Goal: Contribute content: Add original content to the website for others to see

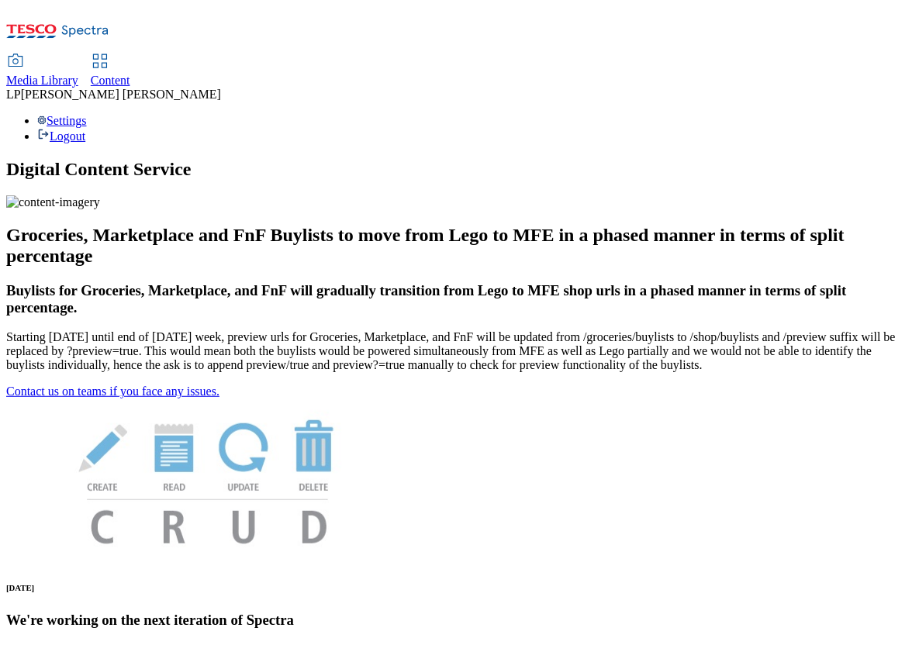
click at [106, 54] on use at bounding box center [99, 60] width 13 height 13
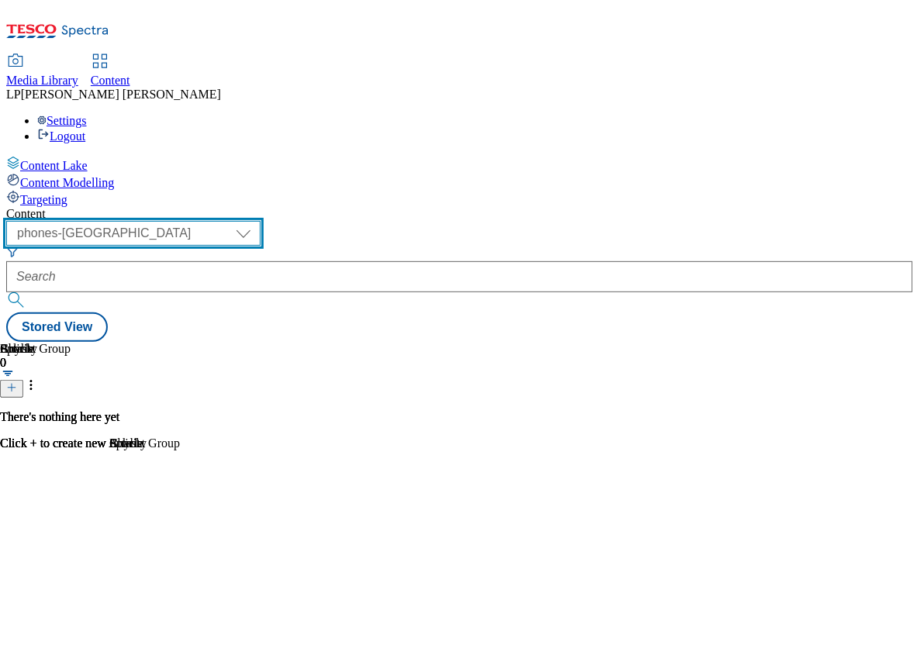
click at [247, 221] on select "dotcom-cz dotcom-hu dotcom-sk fnf-uk ghs-roi ghs-uk group-comms ighs-cz ighs-hu…" at bounding box center [133, 233] width 254 height 25
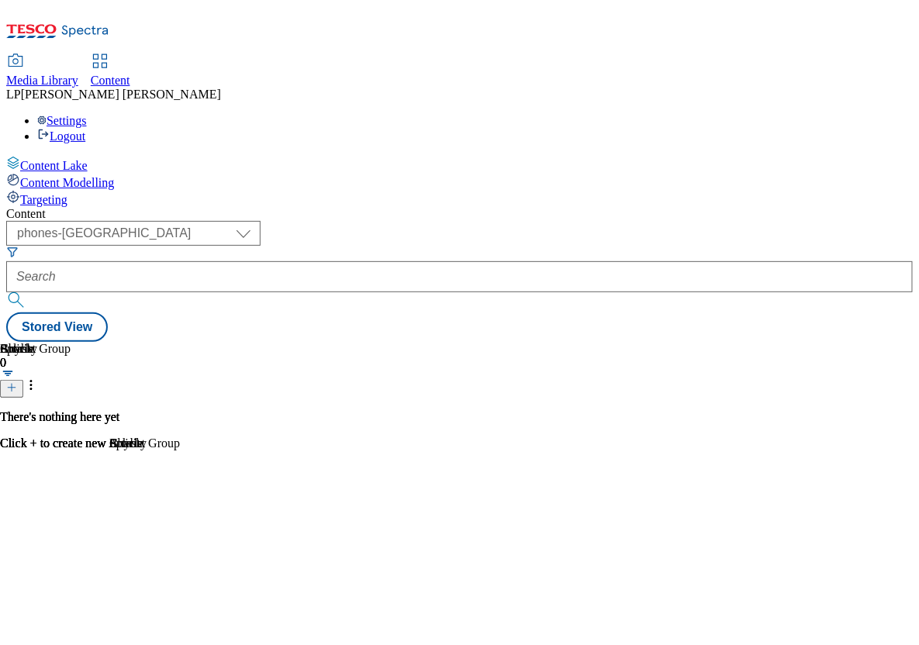
click at [256, 342] on div "Splash 0 There's nothing here yet Click + to create new Splash" at bounding box center [459, 342] width 907 height 0
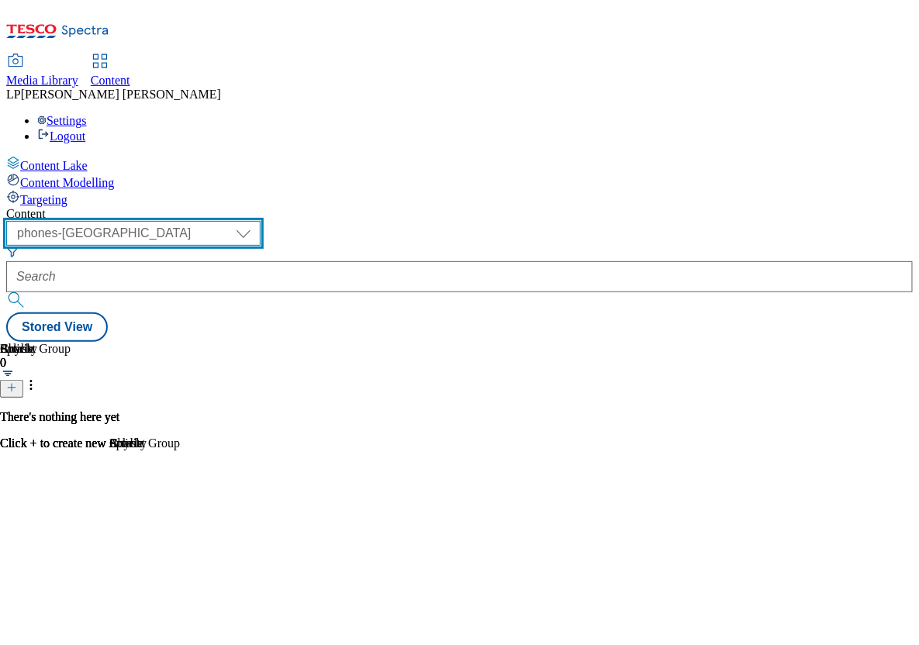
click at [261, 221] on select "dotcom-cz dotcom-hu dotcom-sk fnf-uk ghs-roi ghs-uk group-comms ighs-cz ighs-hu…" at bounding box center [133, 233] width 254 height 25
select select "ghs-[GEOGRAPHIC_DATA]"
click at [202, 221] on select "dotcom-cz dotcom-hu dotcom-sk fnf-uk ghs-roi ghs-uk group-comms ighs-cz ighs-hu…" at bounding box center [133, 233] width 254 height 25
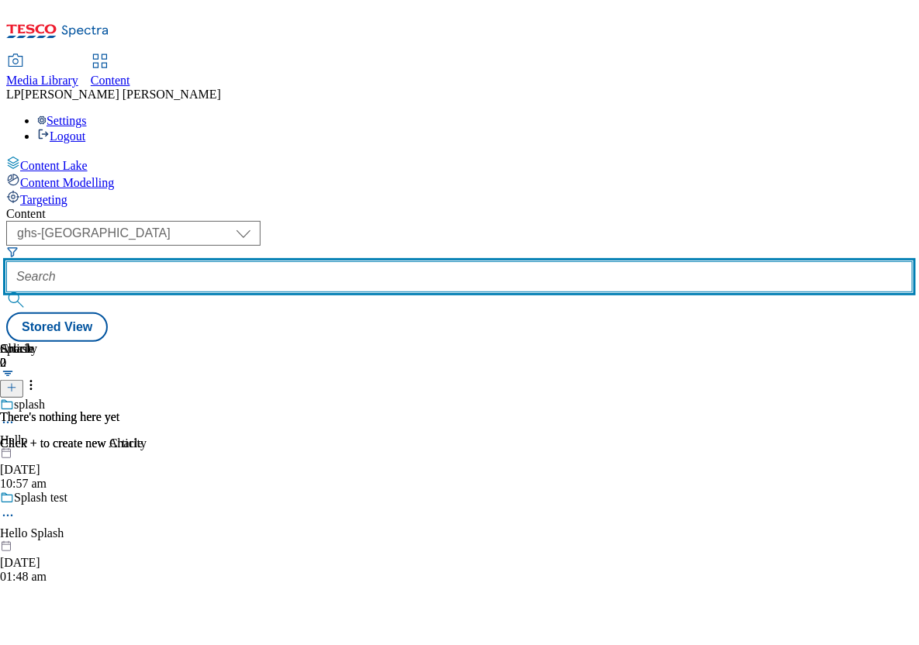
click at [475, 261] on input "text" at bounding box center [459, 276] width 907 height 31
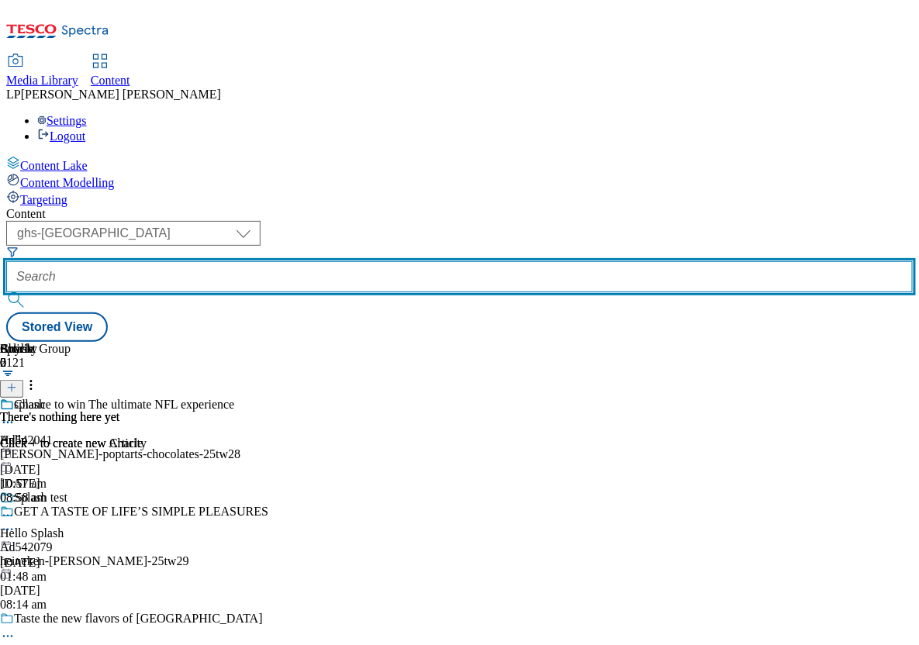
paste input "all-lunchbox/quick-lunches"
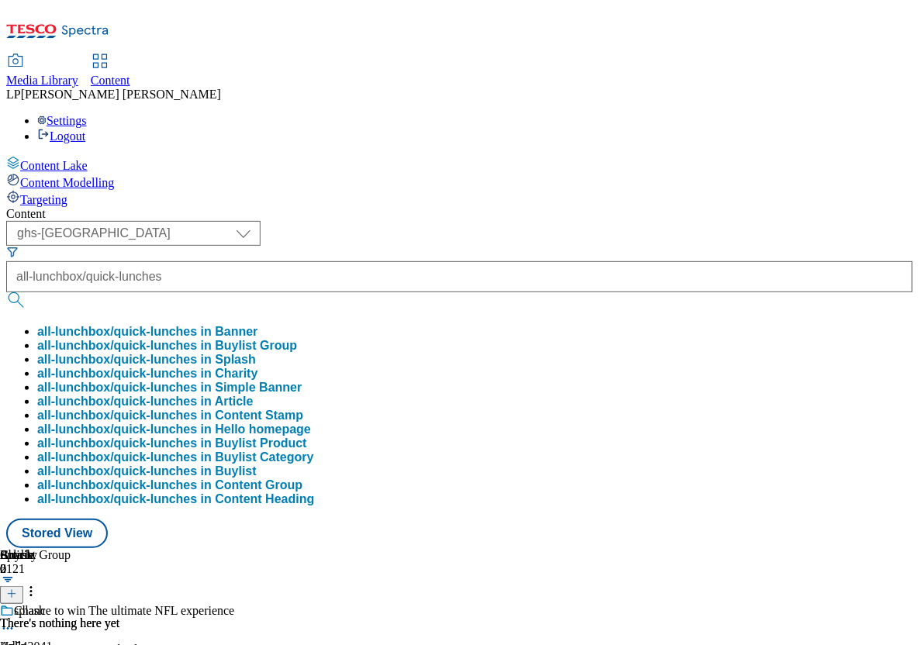
click at [28, 292] on button "submit" at bounding box center [17, 300] width 22 height 16
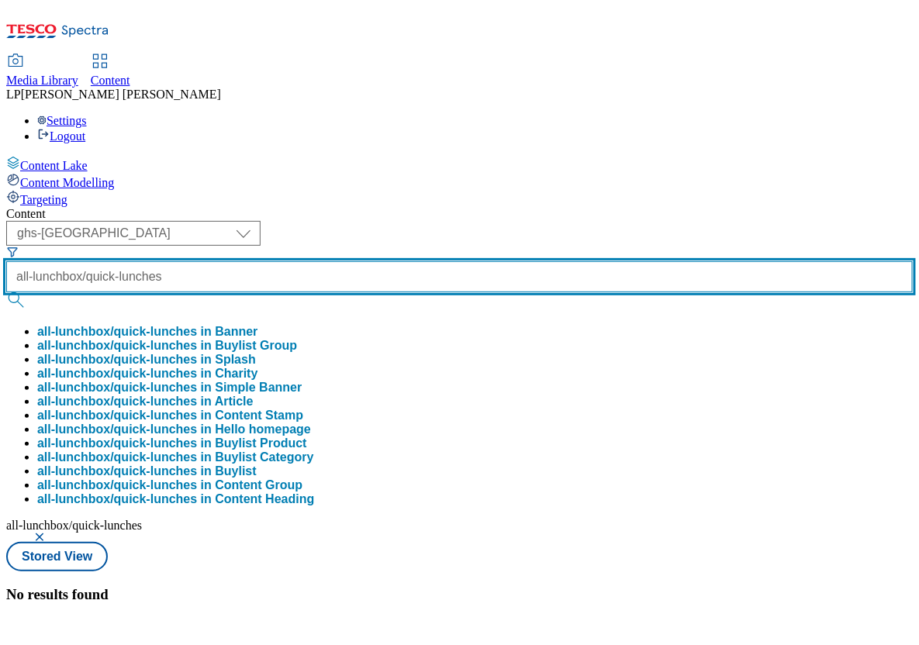
scroll to position [0, 13]
drag, startPoint x: 469, startPoint y: 122, endPoint x: 603, endPoint y: 124, distance: 134.2
click at [603, 221] on div "( optional ) dotcom-cz dotcom-hu dotcom-sk fnf-uk ghs-roi ghs-uk group-comms ig…" at bounding box center [459, 381] width 907 height 321
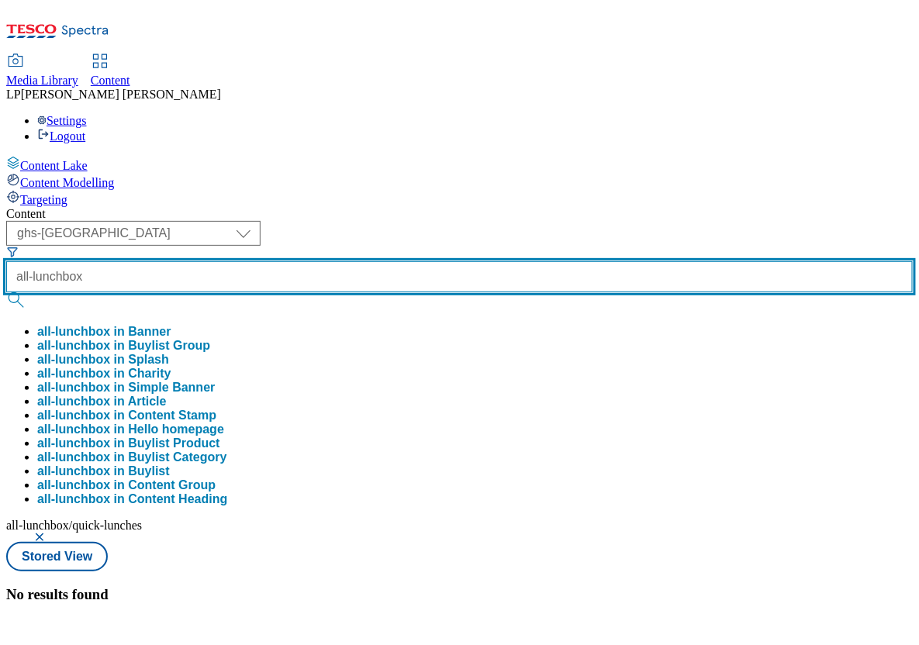
scroll to position [0, 0]
type input "all-lunchbox"
click at [6, 292] on button "submit" at bounding box center [17, 300] width 22 height 16
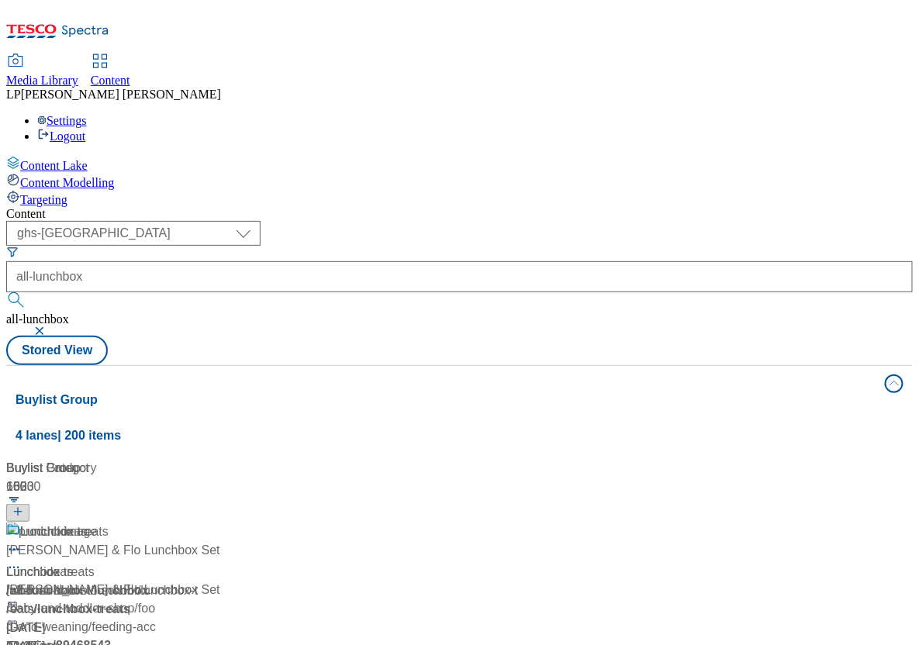
click at [411, 207] on div "Content ( optional ) dotcom-cz dotcom-hu dotcom-sk fnf-[GEOGRAPHIC_DATA] ghs-ro…" at bounding box center [459, 630] width 907 height 847
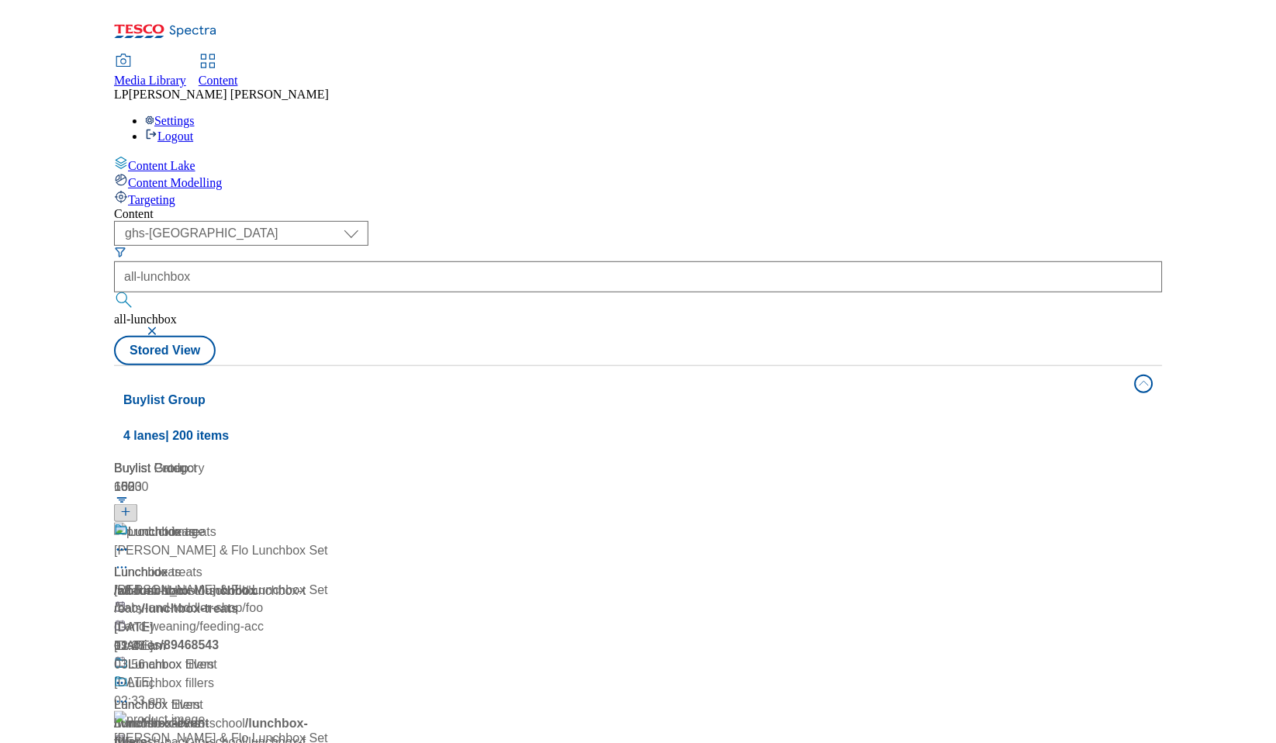
scroll to position [1766, 0]
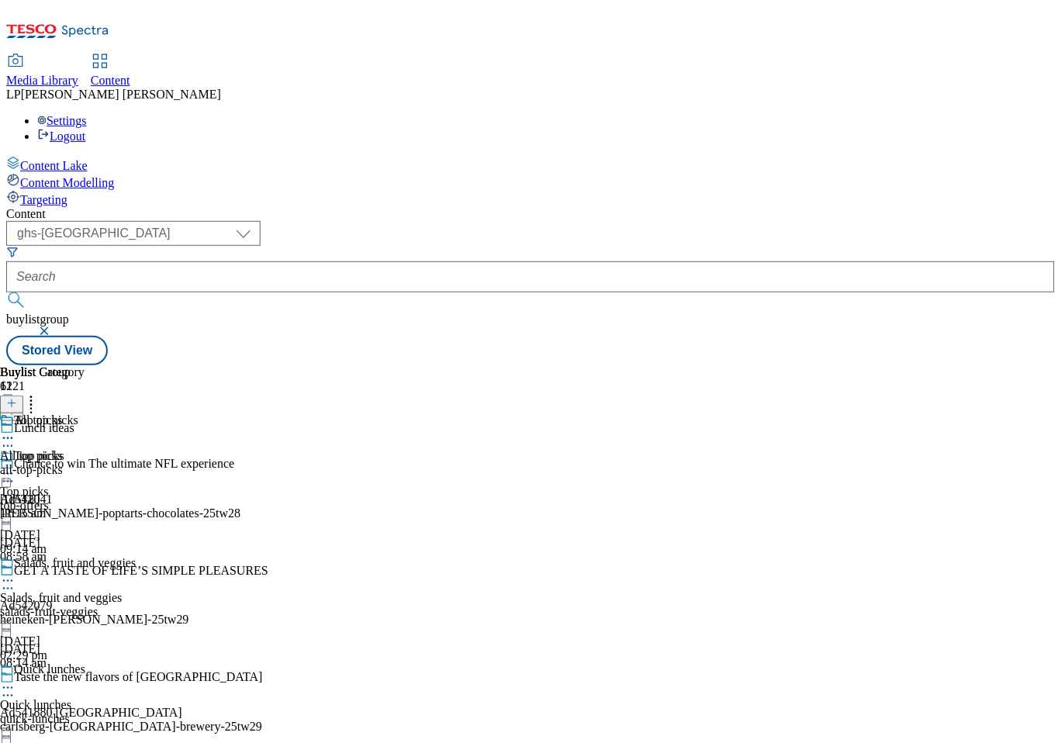
click at [85, 463] on div "all-top-picks" at bounding box center [42, 470] width 85 height 14
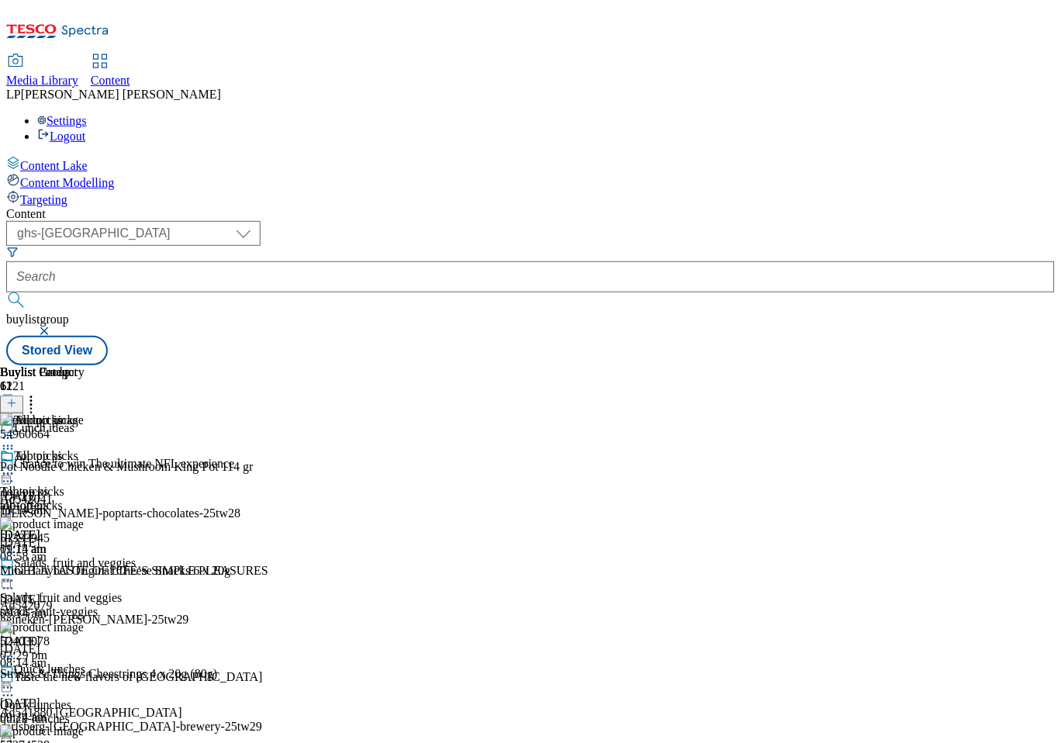
click at [85, 499] on div "all-top-picks" at bounding box center [42, 506] width 85 height 14
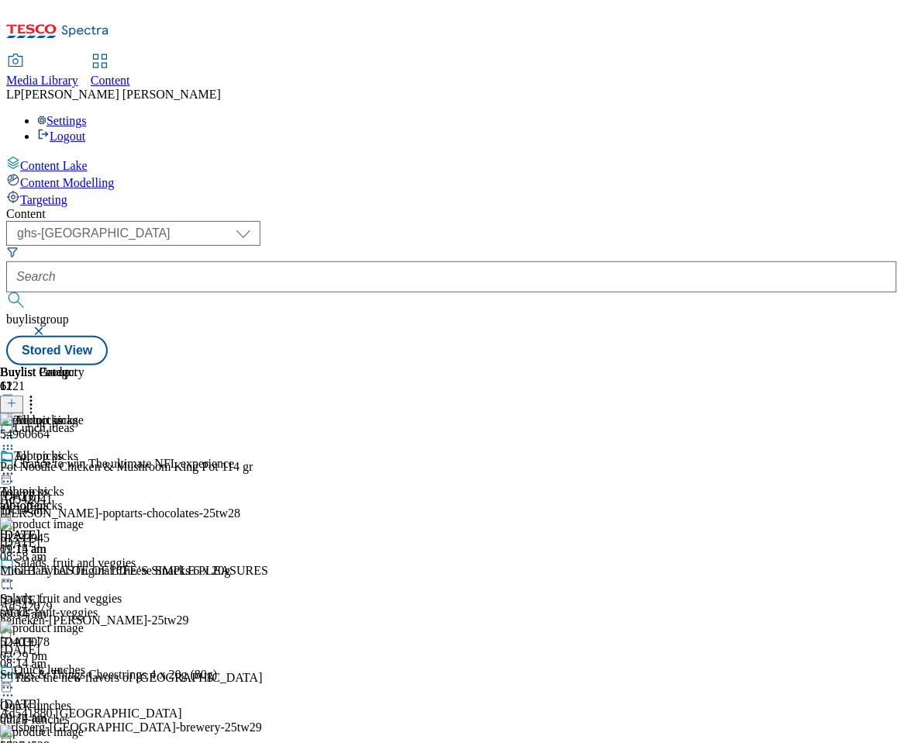
click at [85, 556] on div "All top picks All top picks all-top-picks [DATE] 11:15 am" at bounding box center [42, 502] width 85 height 107
click at [17, 398] on icon at bounding box center [11, 403] width 11 height 11
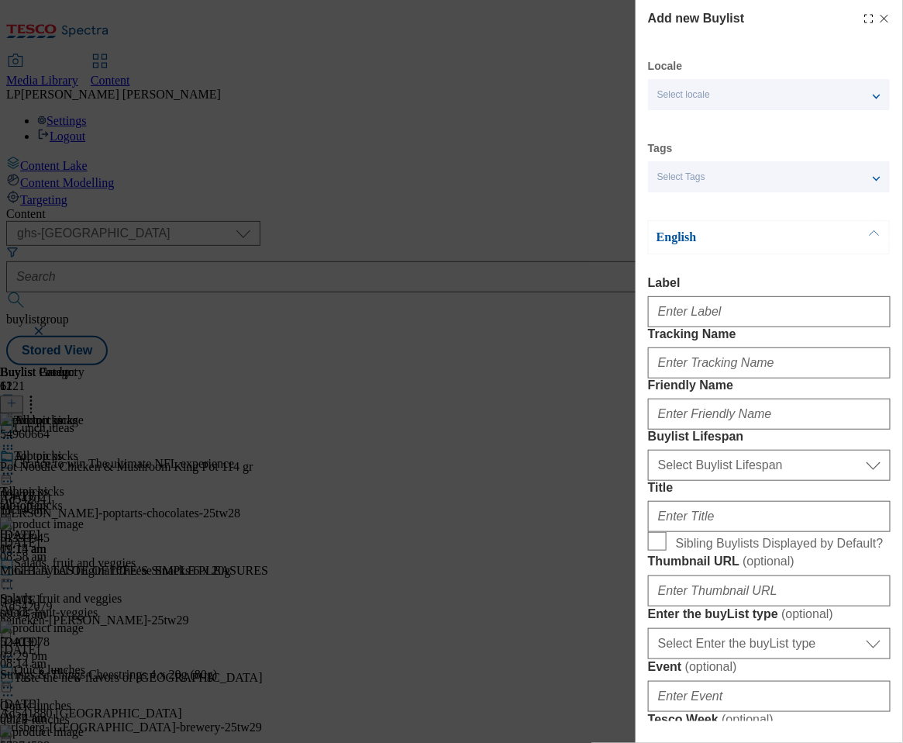
click at [674, 94] on span "Select locale" at bounding box center [684, 95] width 53 height 12
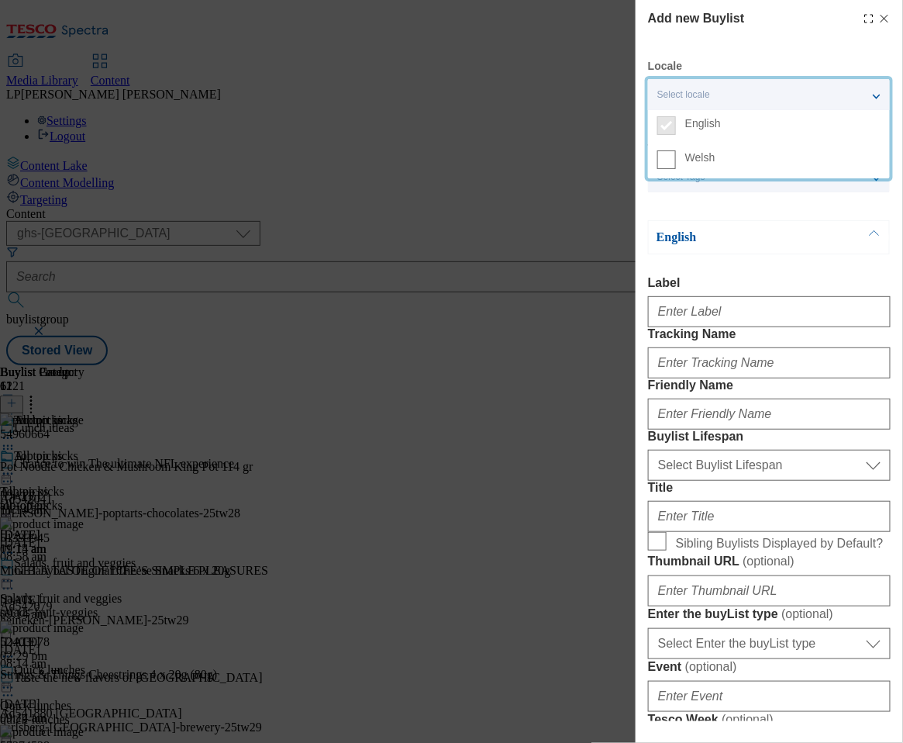
click at [684, 129] on label "English" at bounding box center [769, 127] width 242 height 34
click at [877, 96] on div "Select locale" at bounding box center [769, 94] width 242 height 31
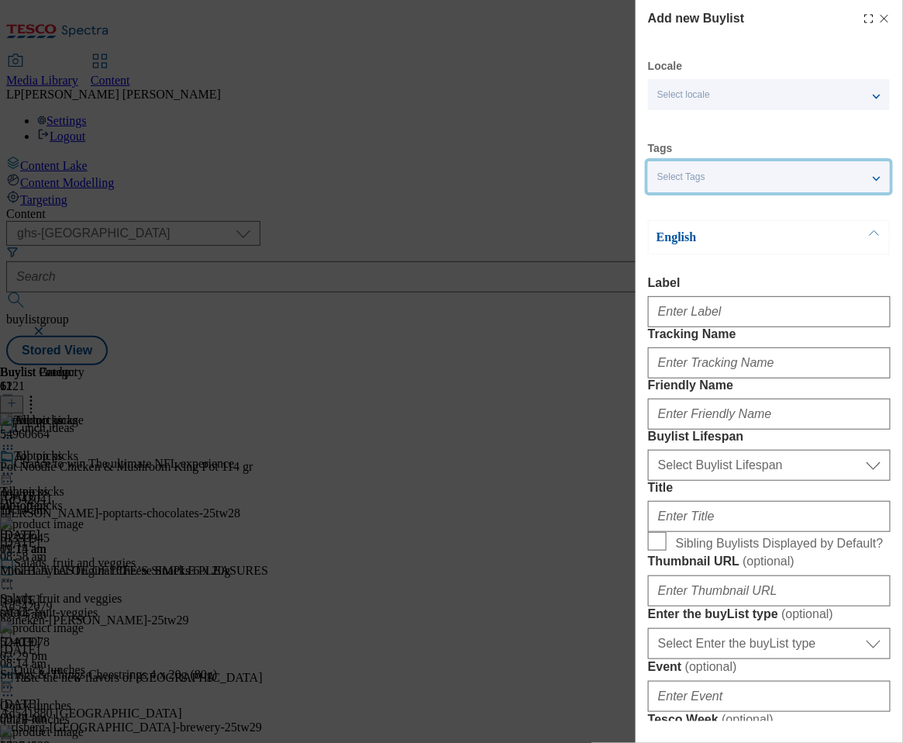
click at [719, 174] on div "Select Tags" at bounding box center [769, 176] width 242 height 31
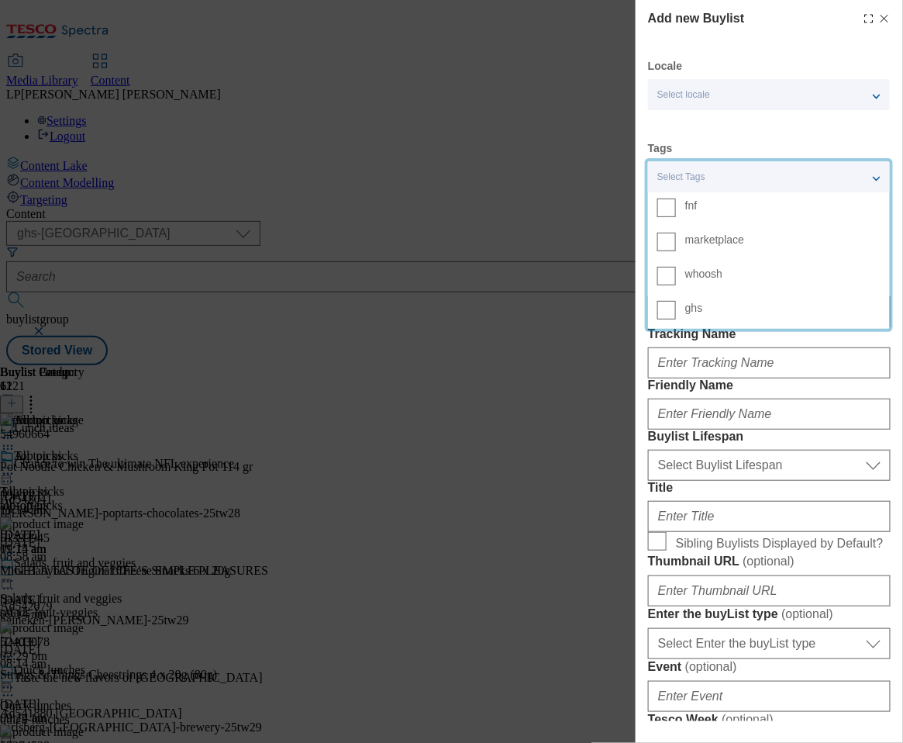
click at [713, 132] on div "Locale Select locale English Welsh Tags Select Tags fnf marketplace whoosh ghs …" at bounding box center [769, 730] width 243 height 1343
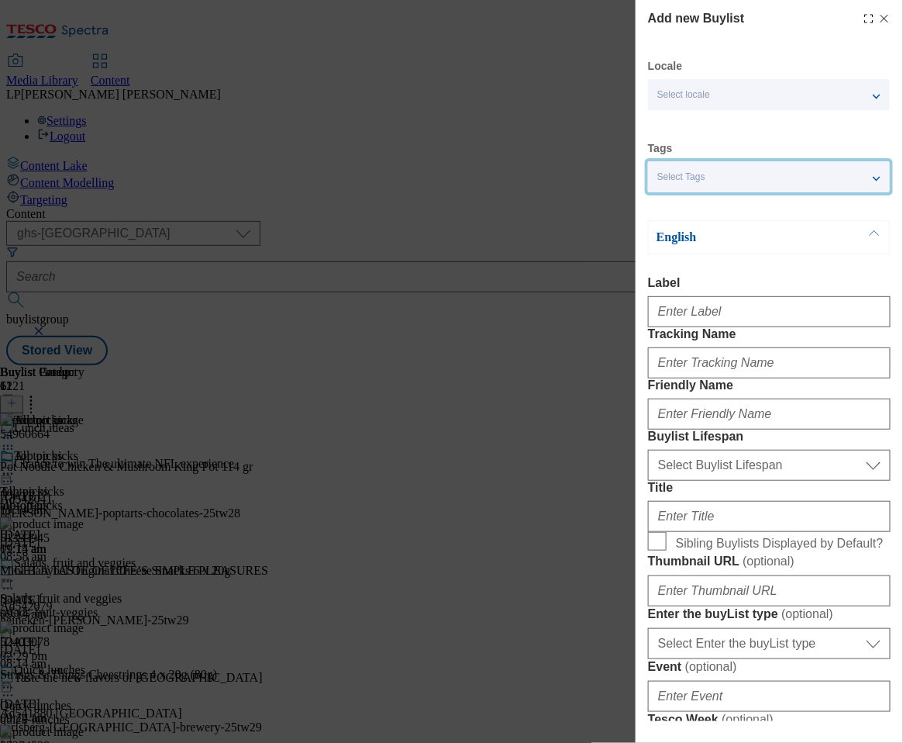
click at [717, 170] on div "Select Tags" at bounding box center [769, 176] width 242 height 31
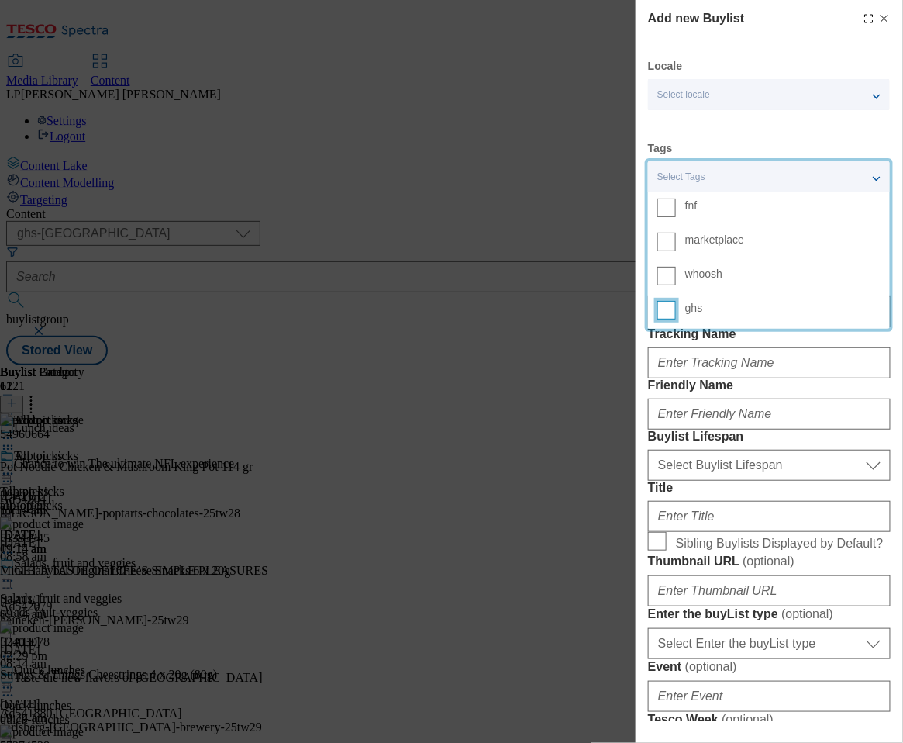
click at [669, 309] on input "ghs" at bounding box center [667, 310] width 19 height 19
click at [730, 132] on div "Locale Select locale English Welsh Tags 1 tags selected fnf marketplace whoosh …" at bounding box center [769, 730] width 243 height 1343
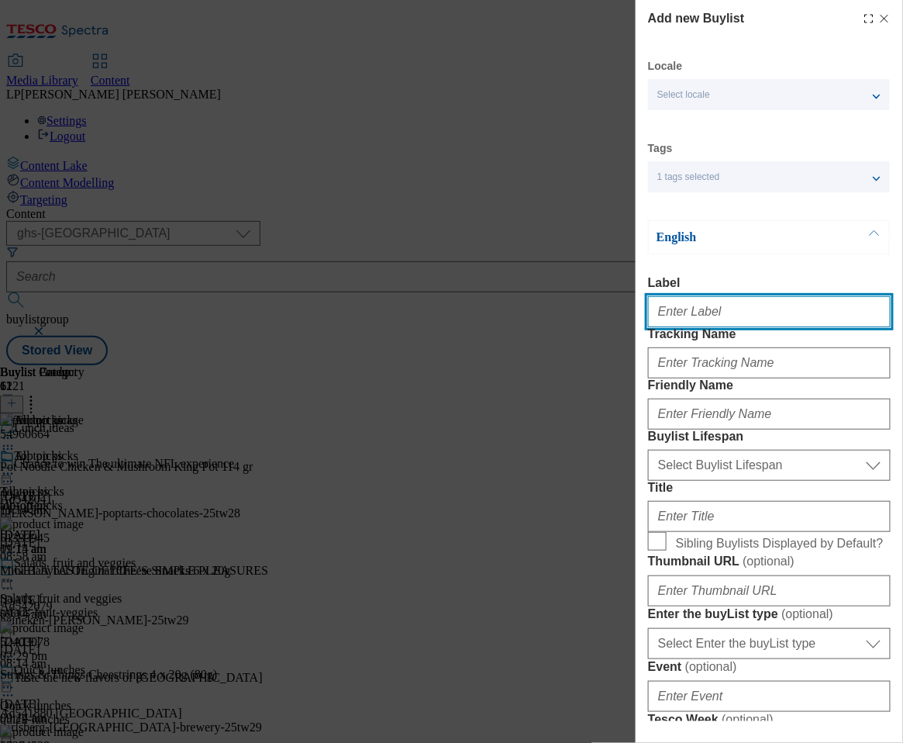
click at [686, 319] on input "Label" at bounding box center [769, 311] width 243 height 31
type input "Ribena"
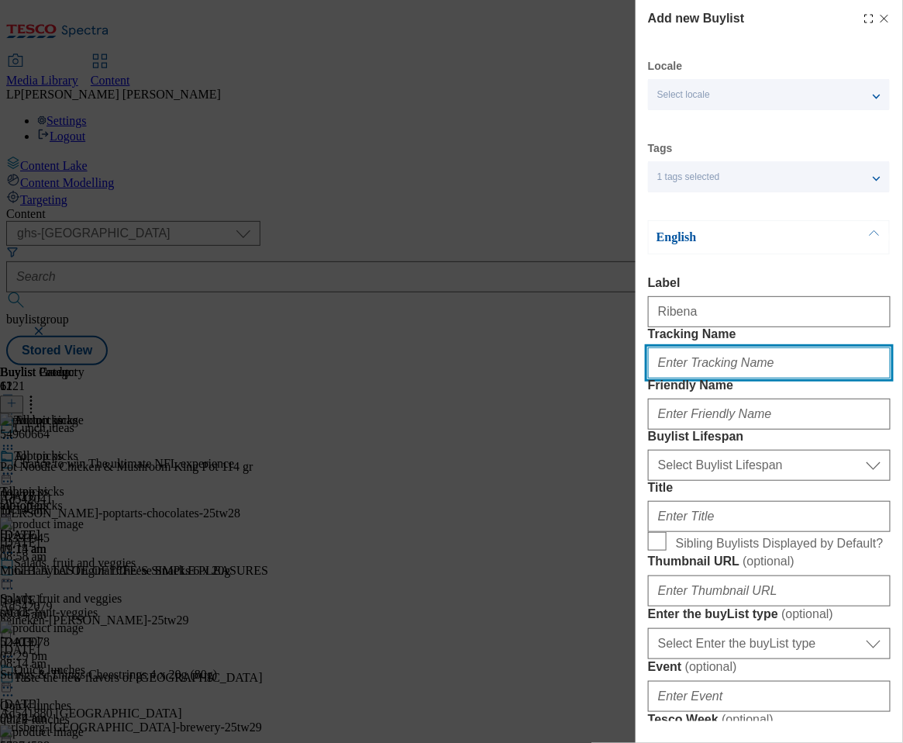
click at [727, 378] on input "Tracking Name" at bounding box center [769, 362] width 243 height 31
type input "Ribena"
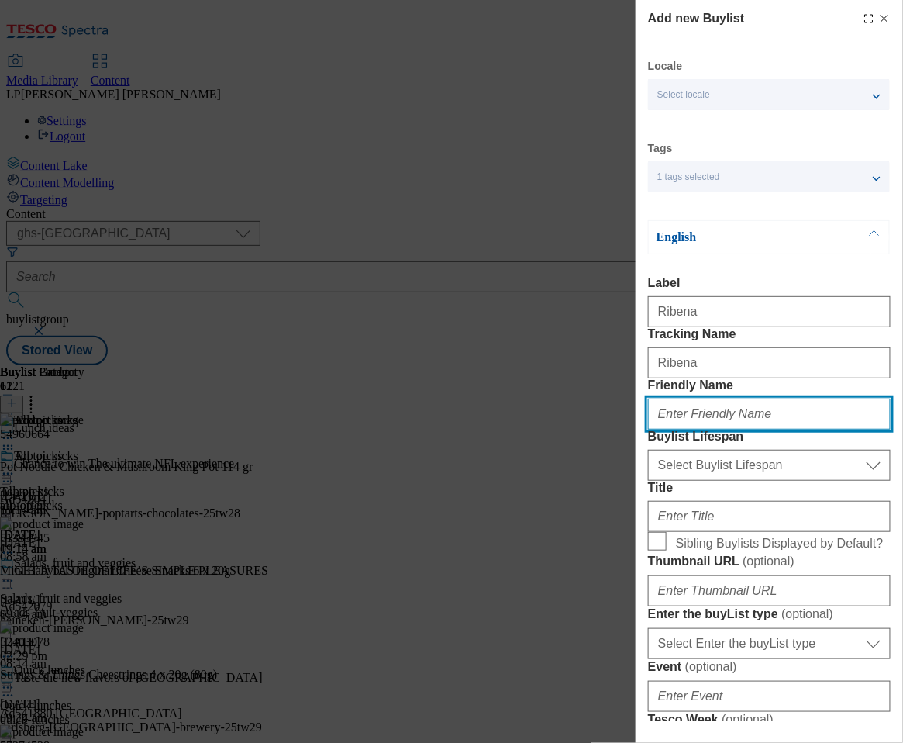
click at [735, 430] on input "Friendly Name" at bounding box center [769, 414] width 243 height 31
type input "Ribena"
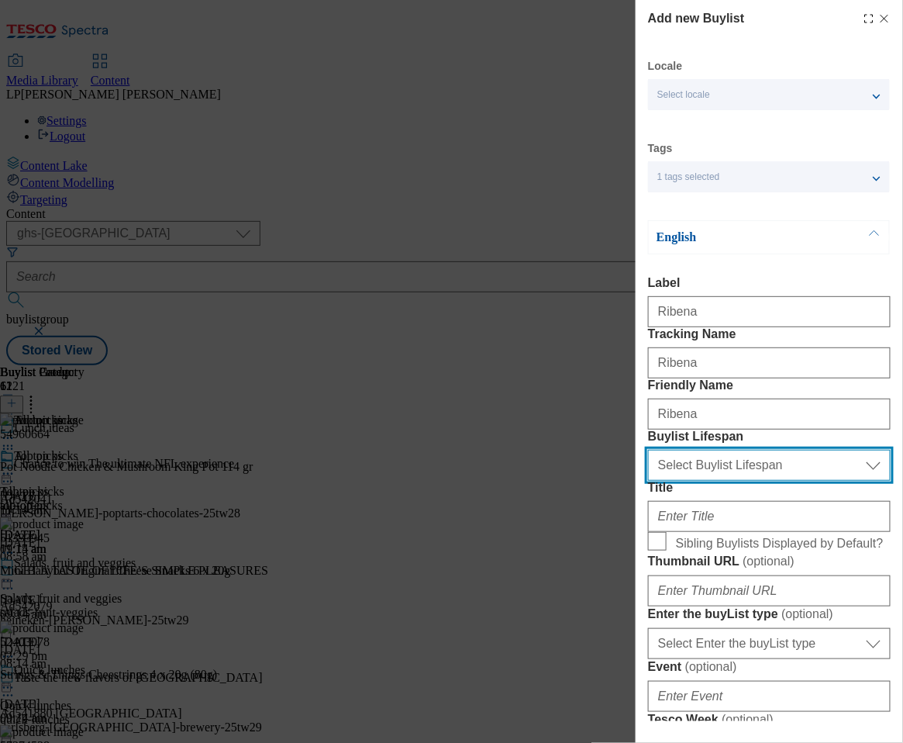
click at [726, 481] on select "Select Buylist Lifespan evergreen seasonal tactical" at bounding box center [769, 465] width 243 height 31
select select "evergreen"
click at [648, 481] on select "Select Buylist Lifespan evergreen seasonal tactical" at bounding box center [769, 465] width 243 height 31
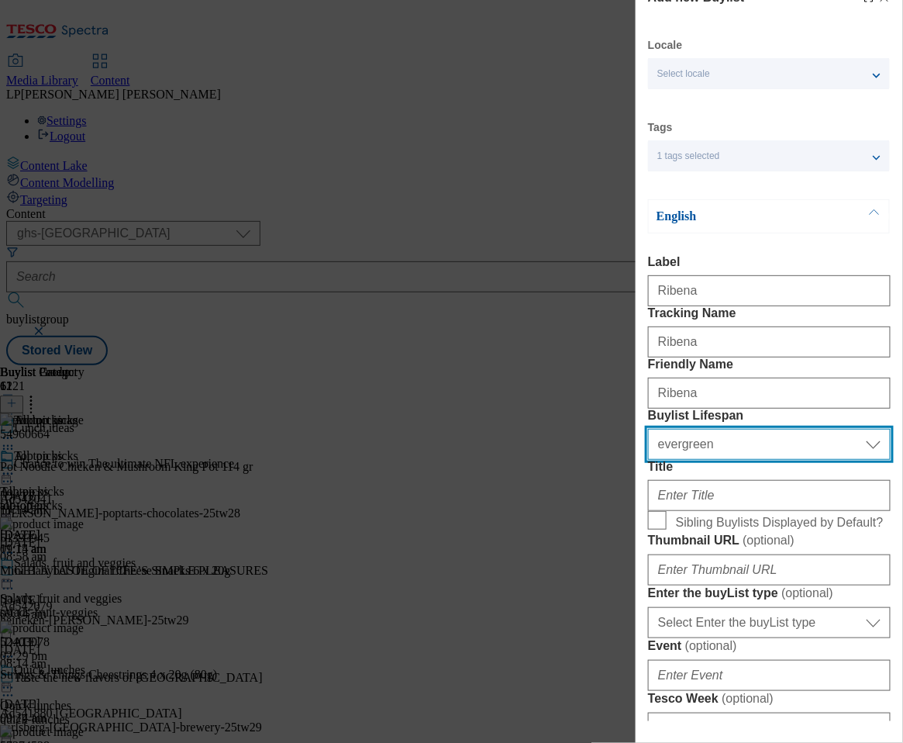
scroll to position [23, 0]
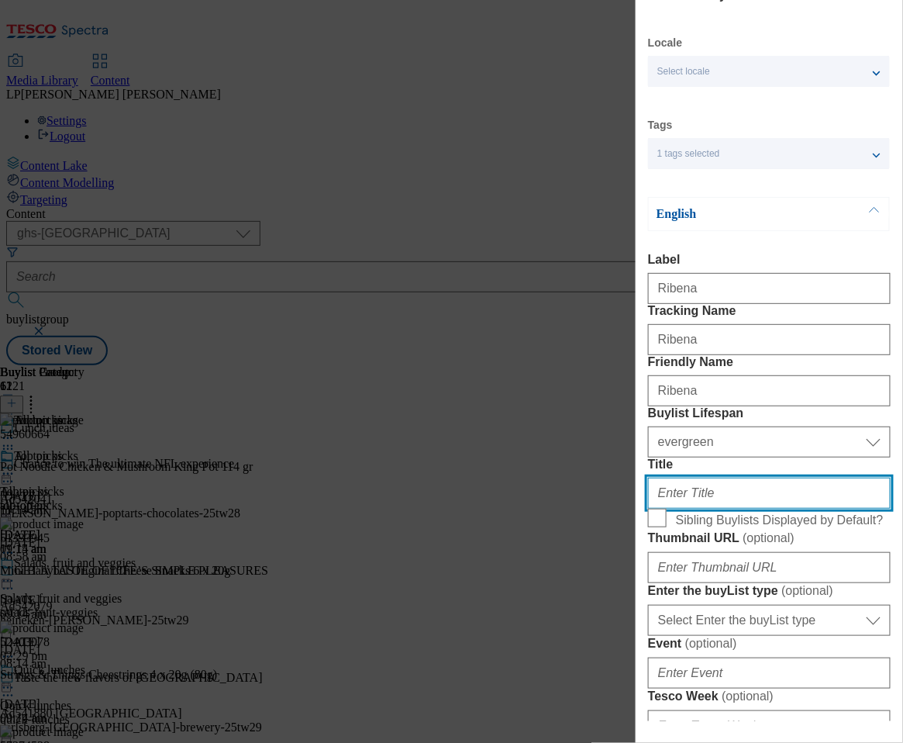
click at [676, 509] on input "Title" at bounding box center [769, 493] width 243 height 31
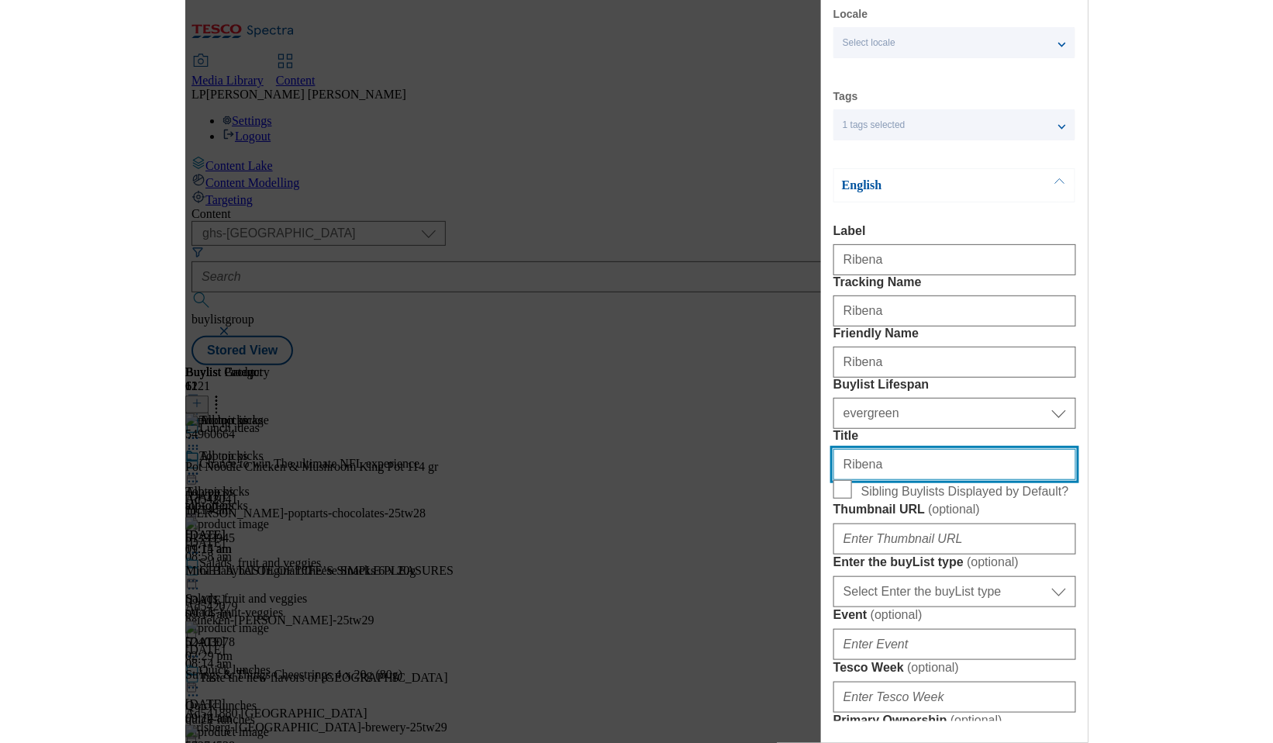
scroll to position [152, 0]
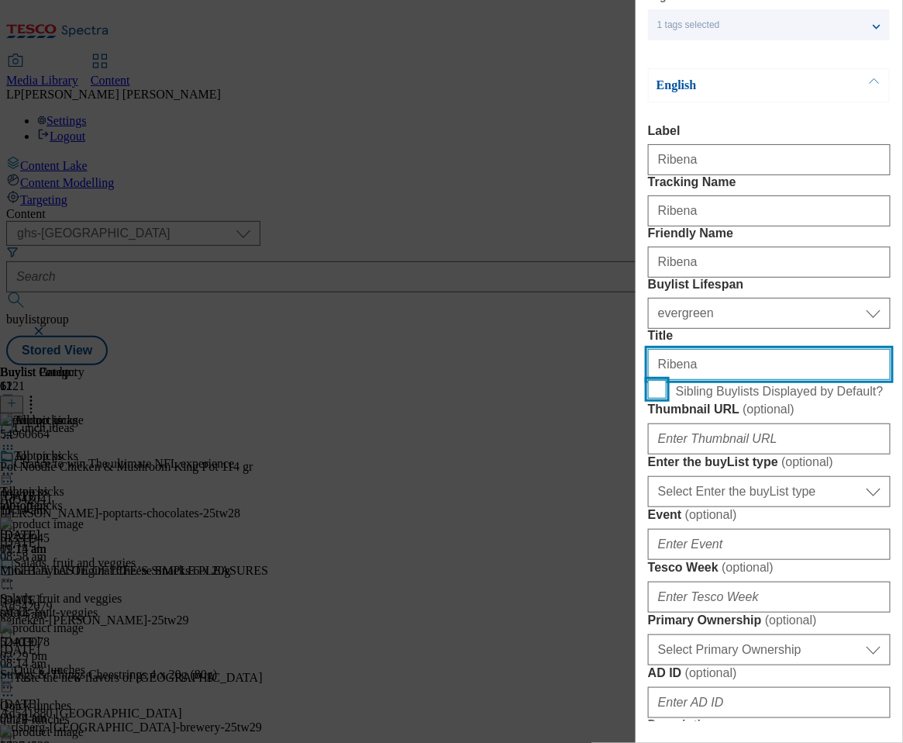
type input "Ribena"
click at [663, 399] on input "Sibling Buylists Displayed by Default?" at bounding box center [657, 389] width 19 height 19
checkbox input "true"
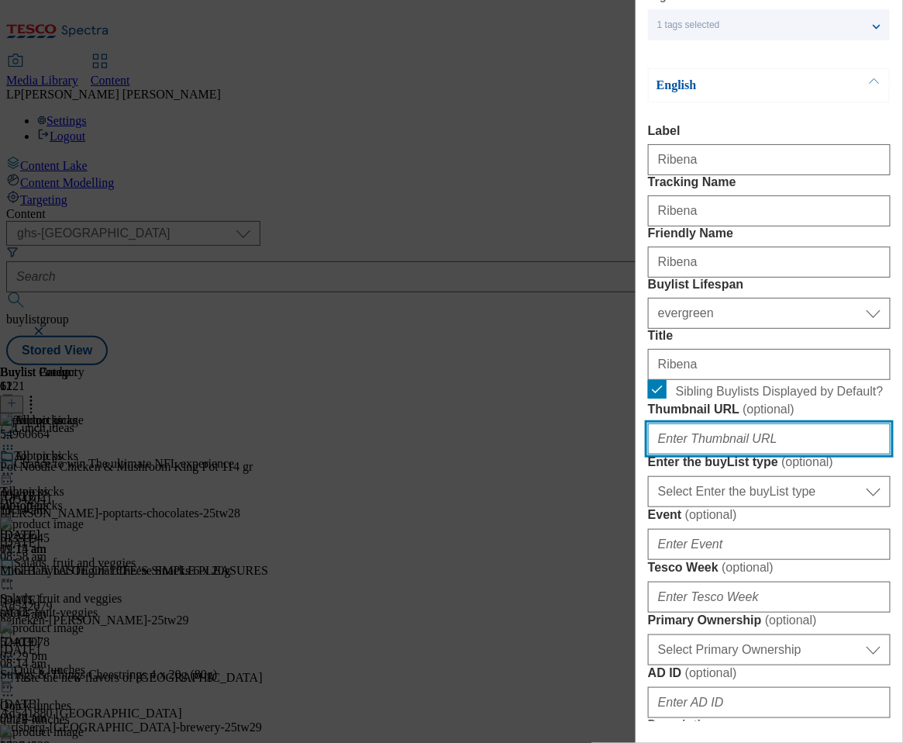
click at [682, 454] on input "Thumbnail URL ( optional )" at bounding box center [769, 438] width 243 height 31
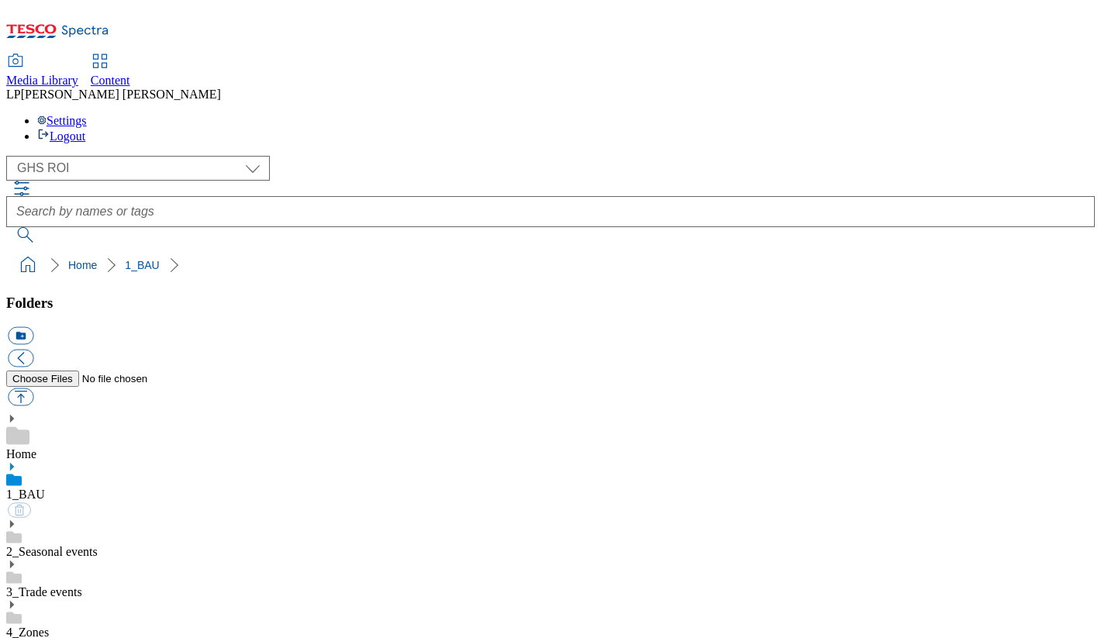
select select "flare-ghs-roi"
